Goal: Check status

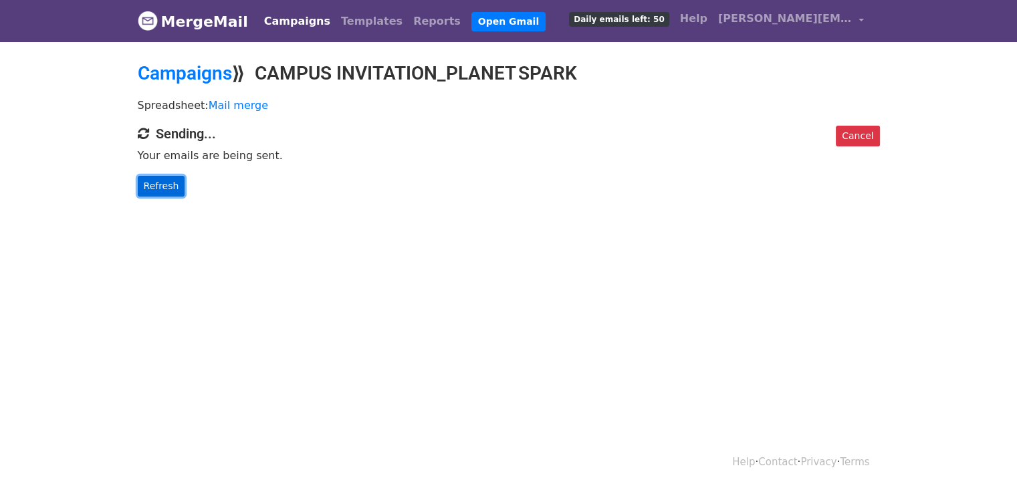
click at [162, 181] on link "Refresh" at bounding box center [161, 186] width 47 height 21
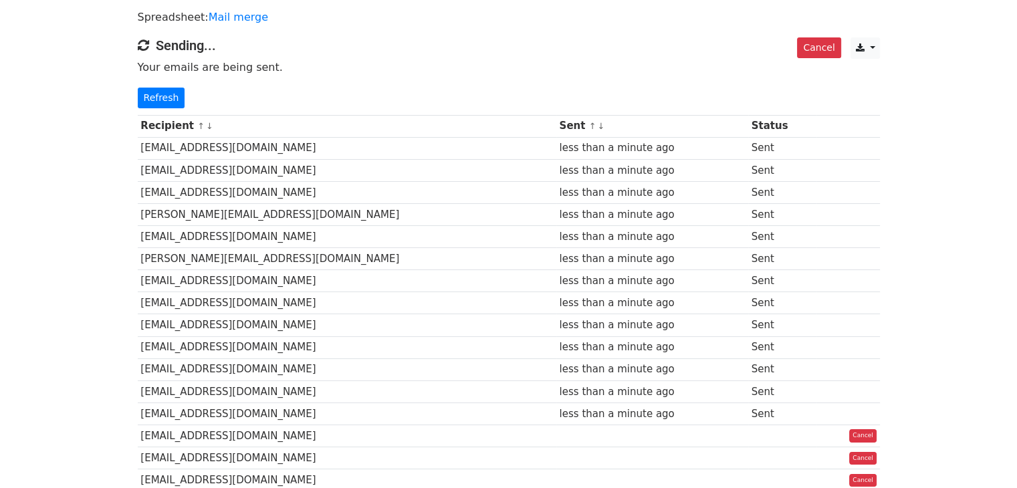
scroll to position [67, 0]
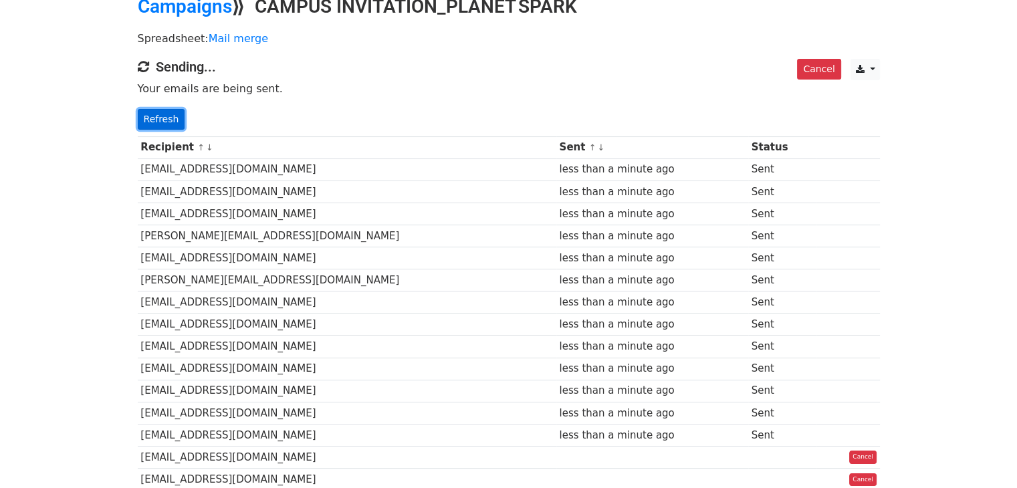
click at [168, 117] on link "Refresh" at bounding box center [161, 119] width 47 height 21
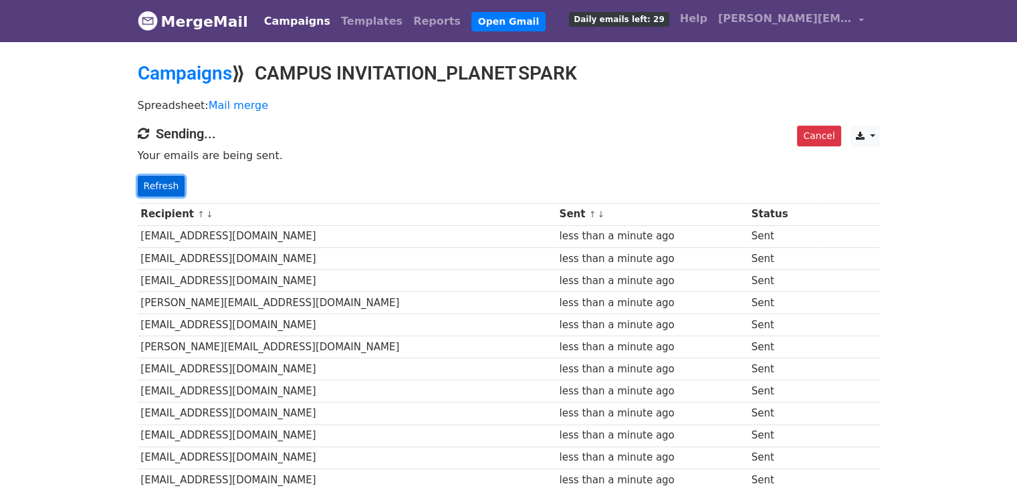
click at [162, 188] on link "Refresh" at bounding box center [161, 186] width 47 height 21
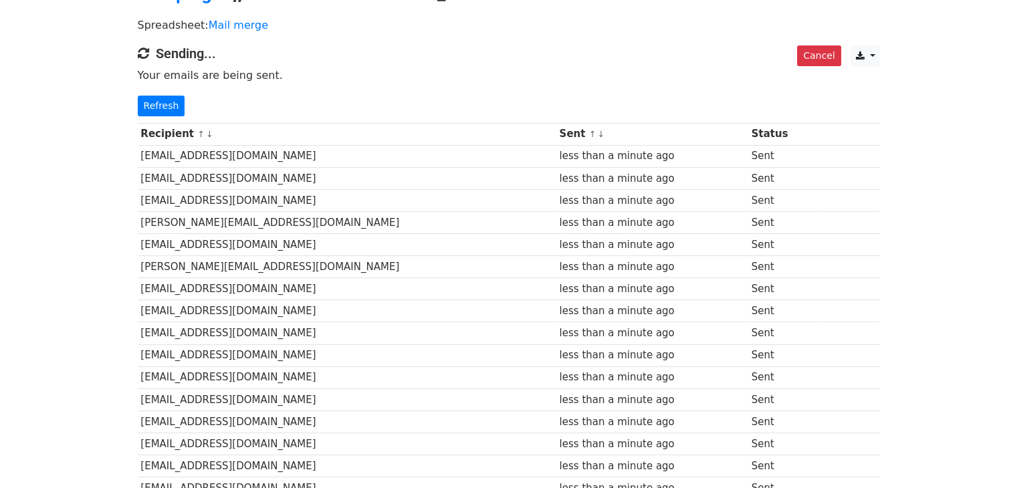
scroll to position [43, 0]
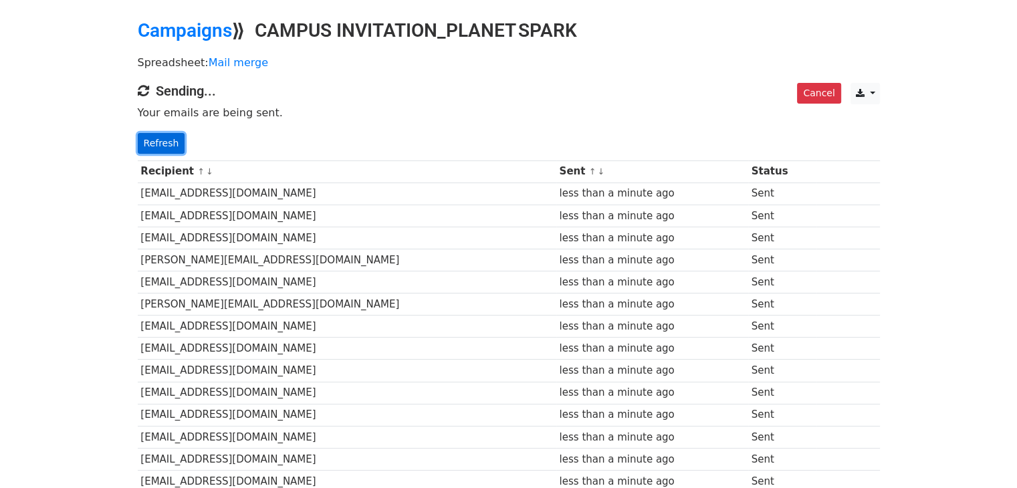
click at [163, 138] on link "Refresh" at bounding box center [161, 143] width 47 height 21
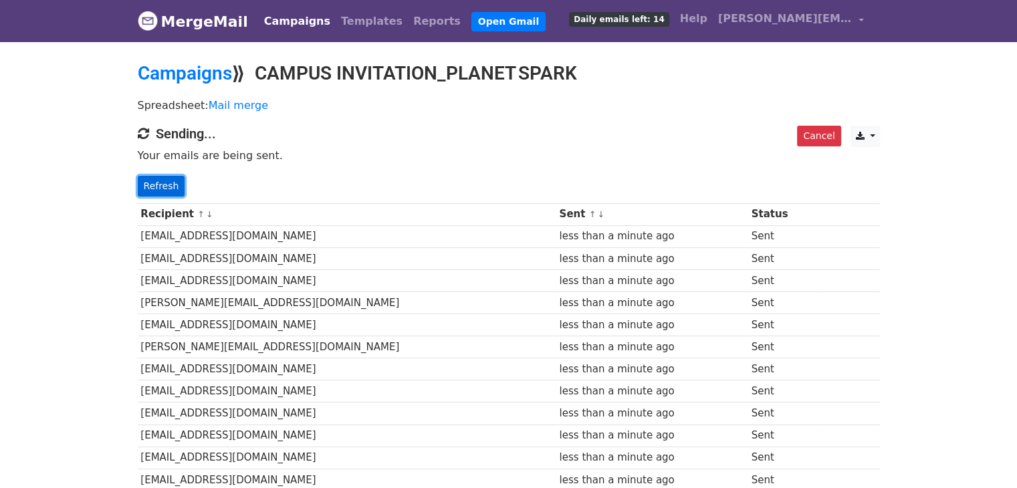
click at [161, 189] on link "Refresh" at bounding box center [161, 186] width 47 height 21
click at [134, 183] on div "Cancel CSV Excel Sending... Your emails are being sent. Refresh" at bounding box center [509, 161] width 762 height 71
click at [155, 180] on link "Refresh" at bounding box center [161, 186] width 47 height 21
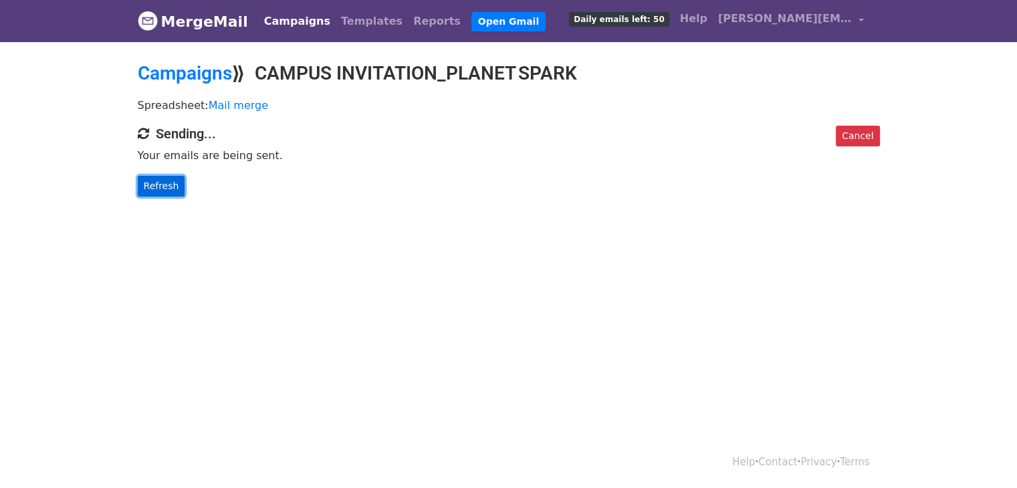
click at [144, 191] on link "Refresh" at bounding box center [161, 186] width 47 height 21
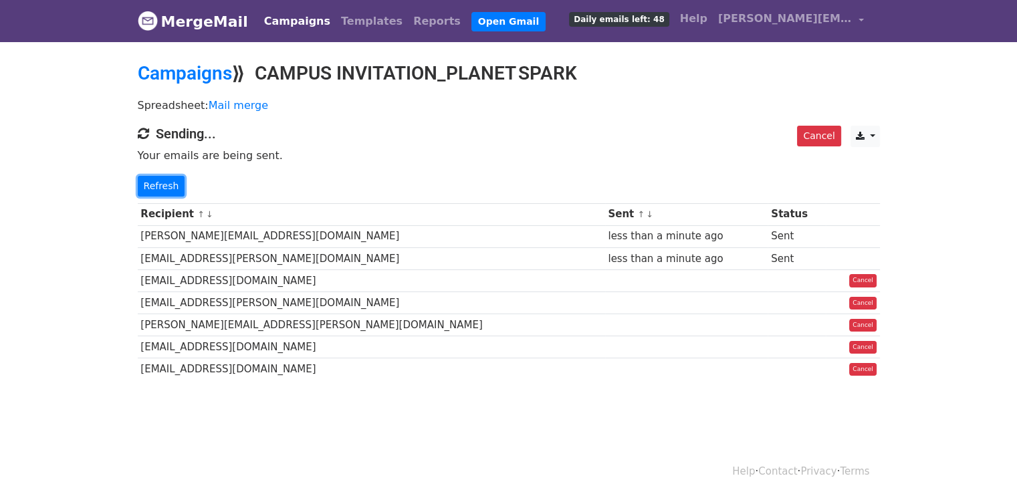
click at [144, 191] on link "Refresh" at bounding box center [161, 186] width 47 height 21
